Goal: Check status: Check status

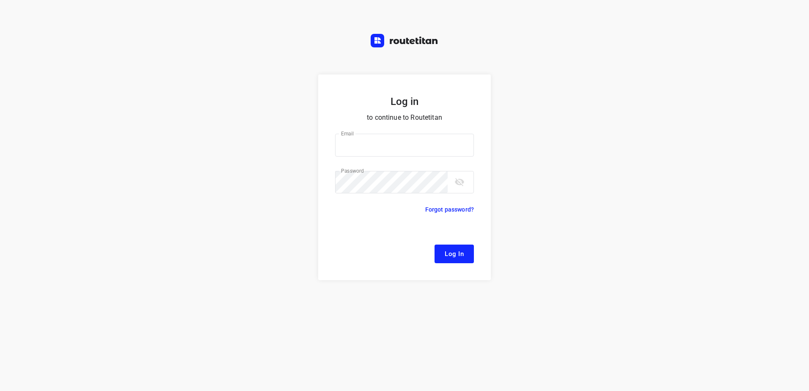
type input "[EMAIL_ADDRESS][DOMAIN_NAME]"
click at [452, 255] on span "Log In" at bounding box center [454, 254] width 19 height 11
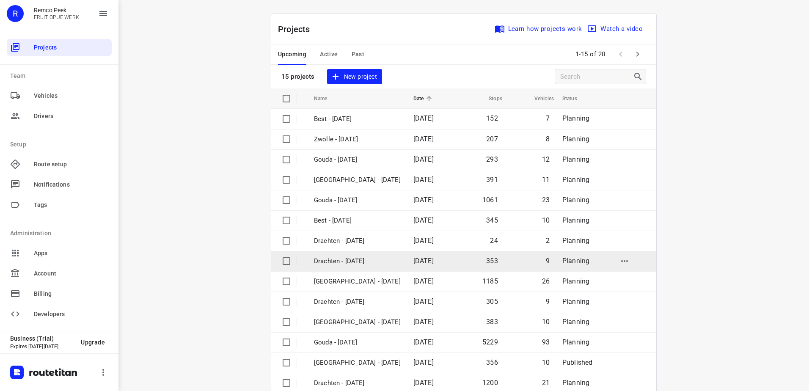
scroll to position [37, 0]
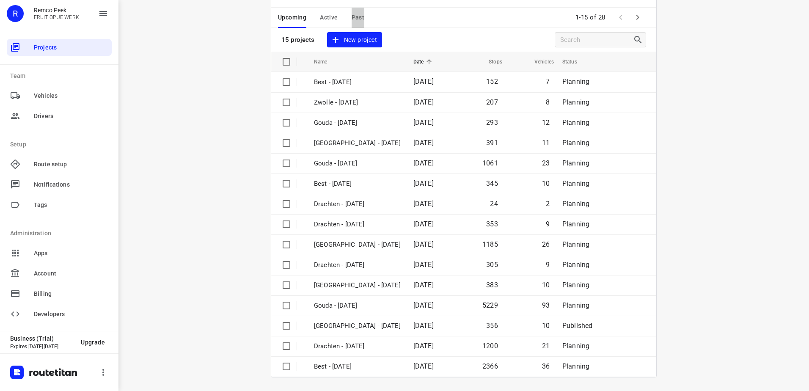
click at [352, 14] on span "Past" at bounding box center [358, 17] width 13 height 11
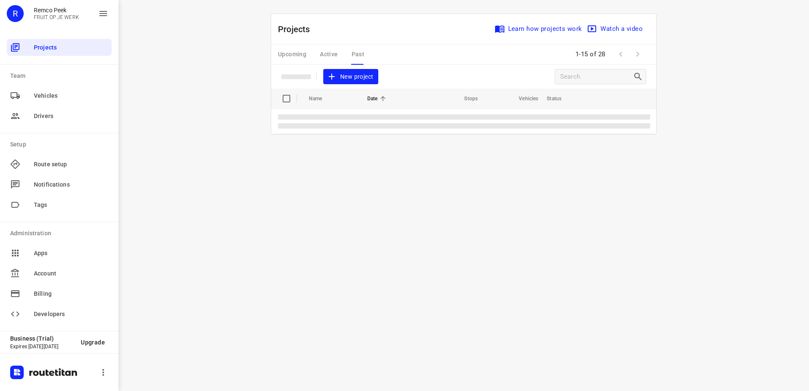
scroll to position [0, 0]
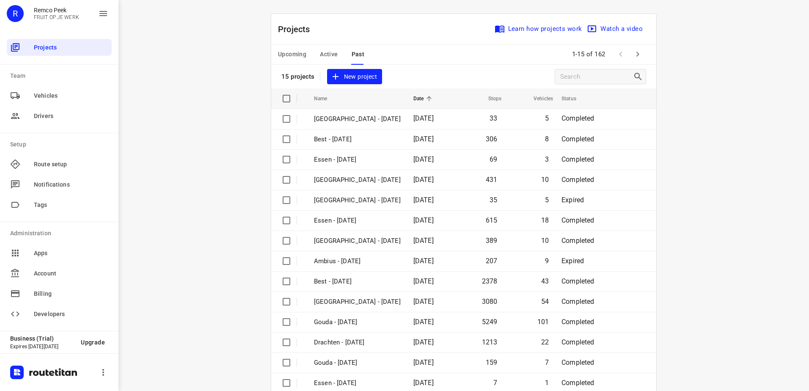
click at [323, 55] on span "Active" at bounding box center [329, 54] width 18 height 11
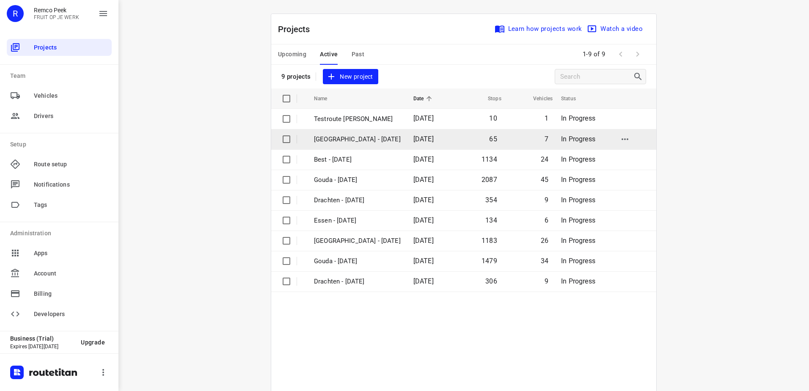
click at [368, 143] on p "[GEOGRAPHIC_DATA] - [DATE]" at bounding box center [357, 140] width 87 height 10
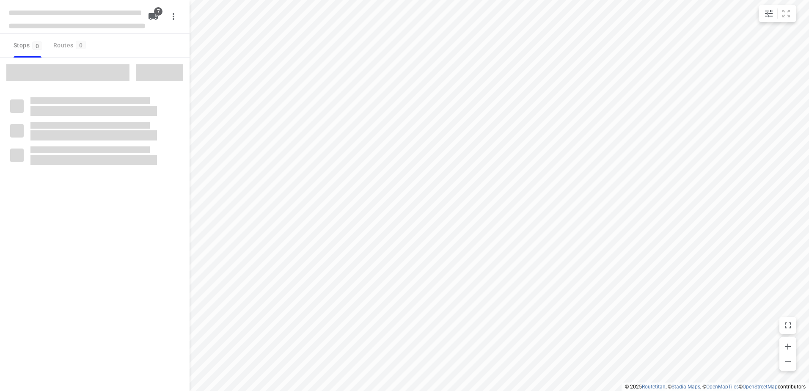
checkbox input "true"
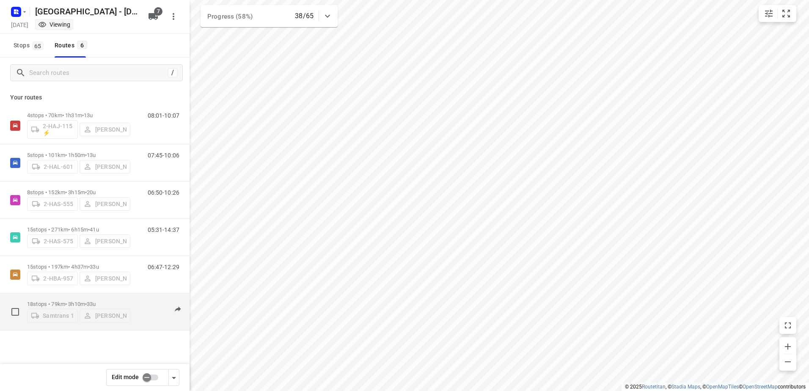
click at [73, 302] on p "18 stops • 79km • 3h10m • 33u" at bounding box center [78, 304] width 103 height 6
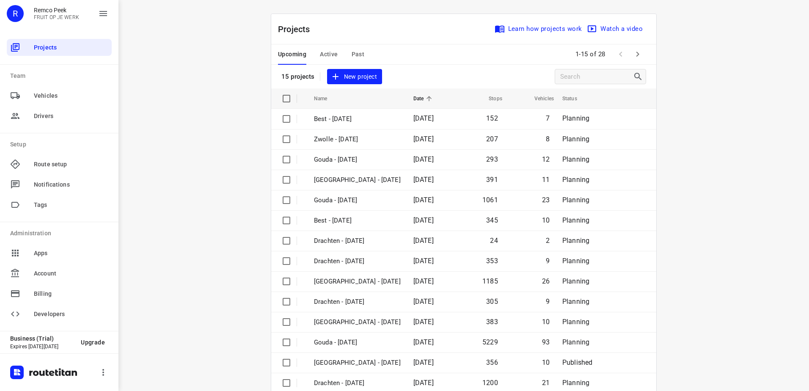
click at [336, 55] on div "Upcoming Active Past" at bounding box center [328, 54] width 100 height 20
click at [332, 56] on span "Active" at bounding box center [329, 54] width 18 height 11
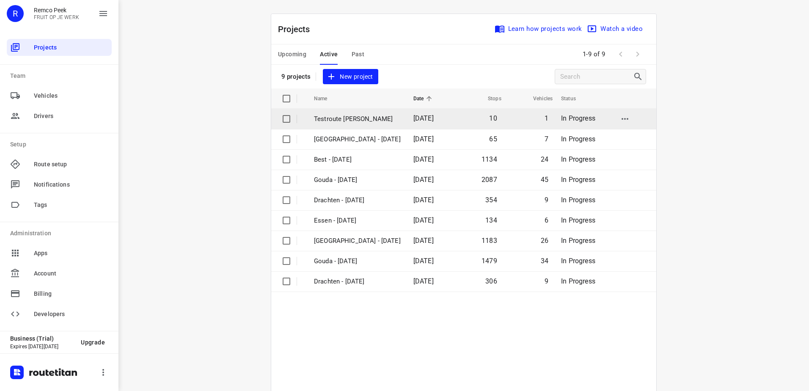
click at [346, 120] on p "Testroute [PERSON_NAME]" at bounding box center [357, 119] width 87 height 10
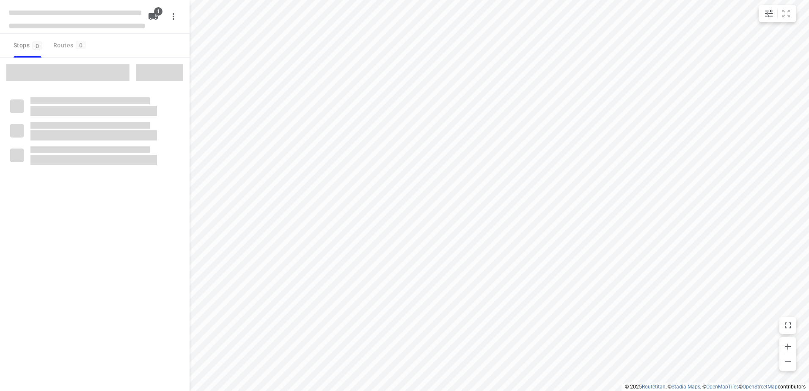
checkbox input "true"
